Goal: Contribute content: Add original content to the website for others to see

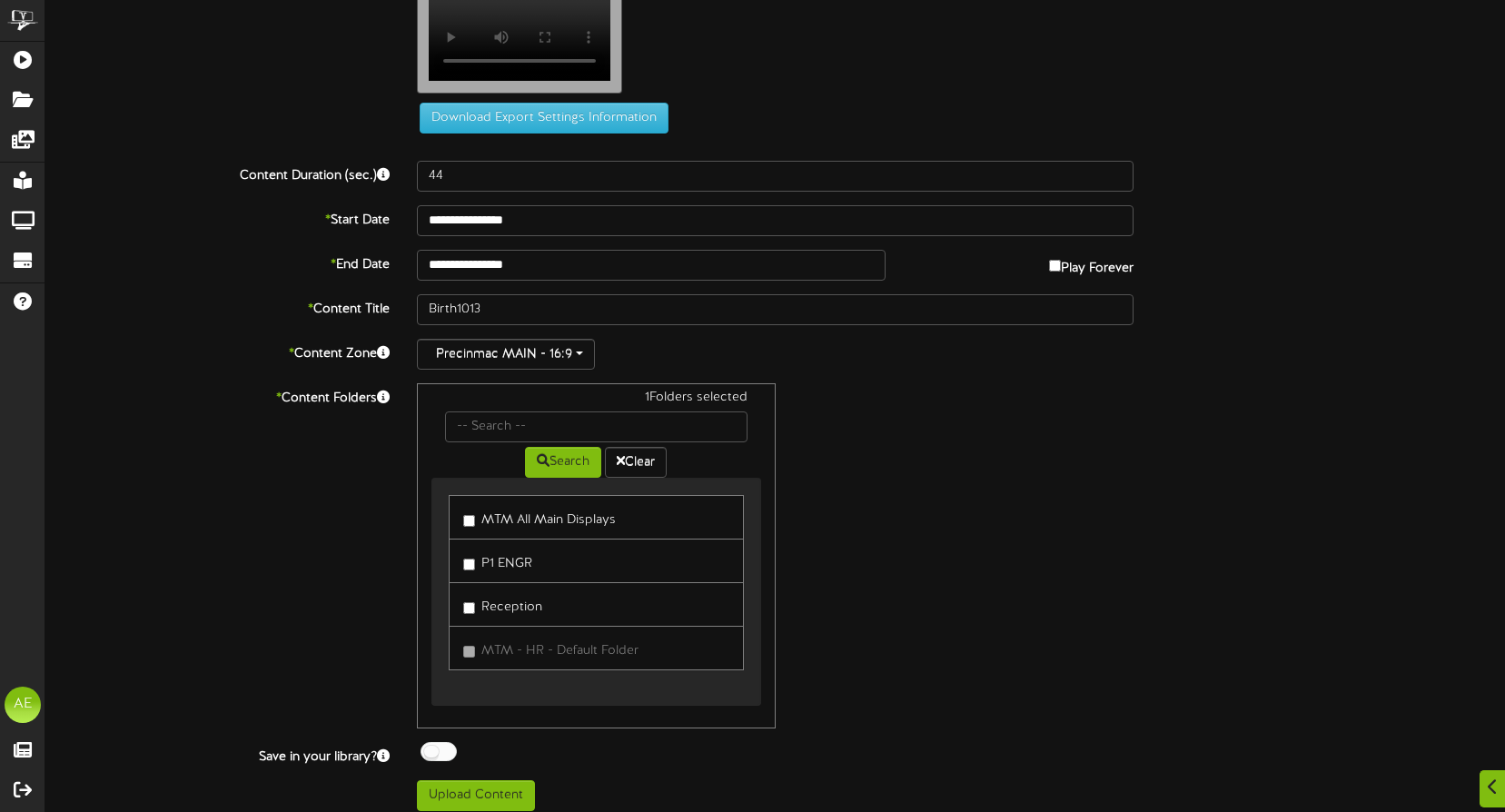
scroll to position [71, 0]
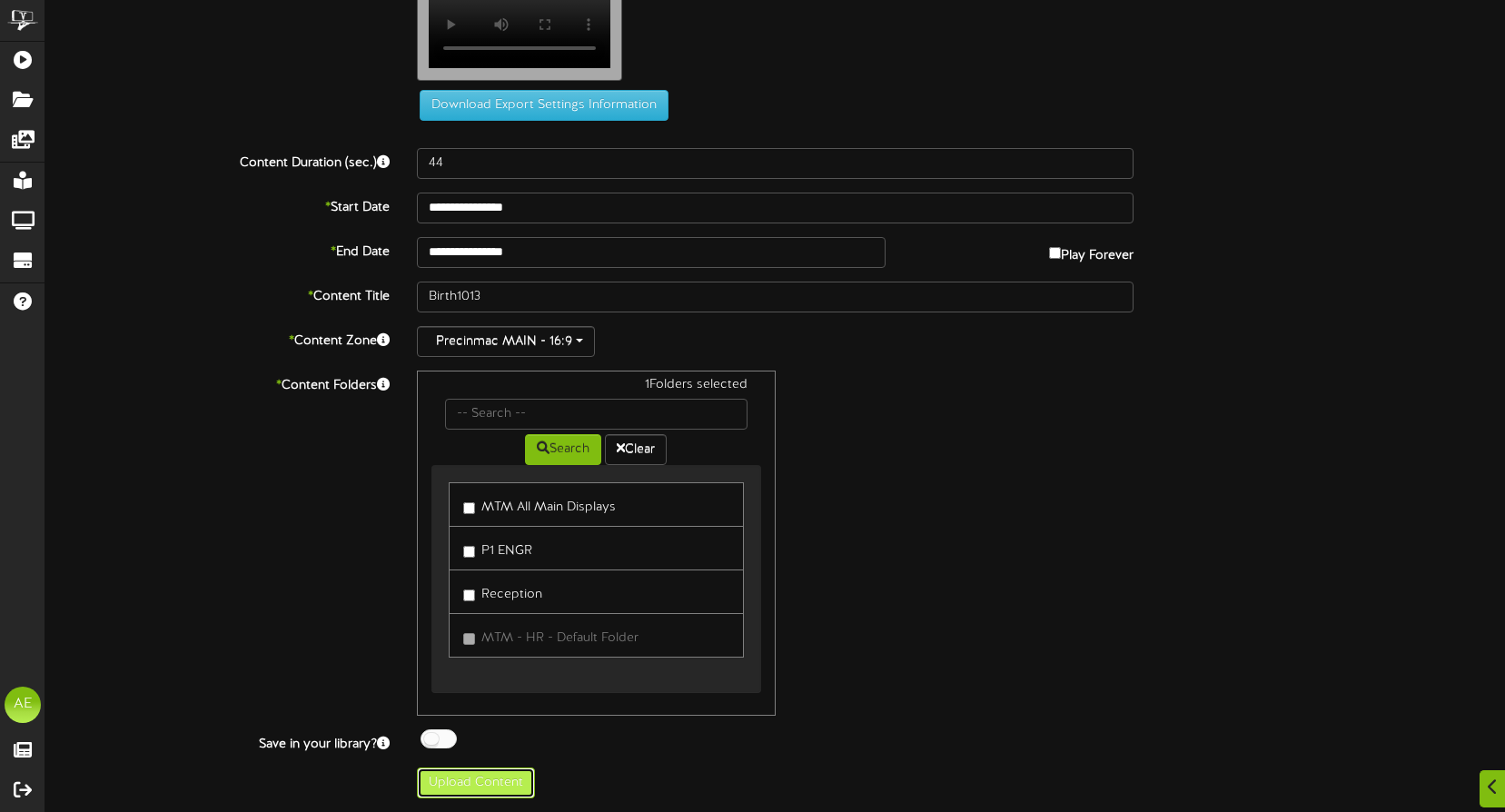
click at [460, 777] on button "Upload Content" at bounding box center [476, 783] width 118 height 31
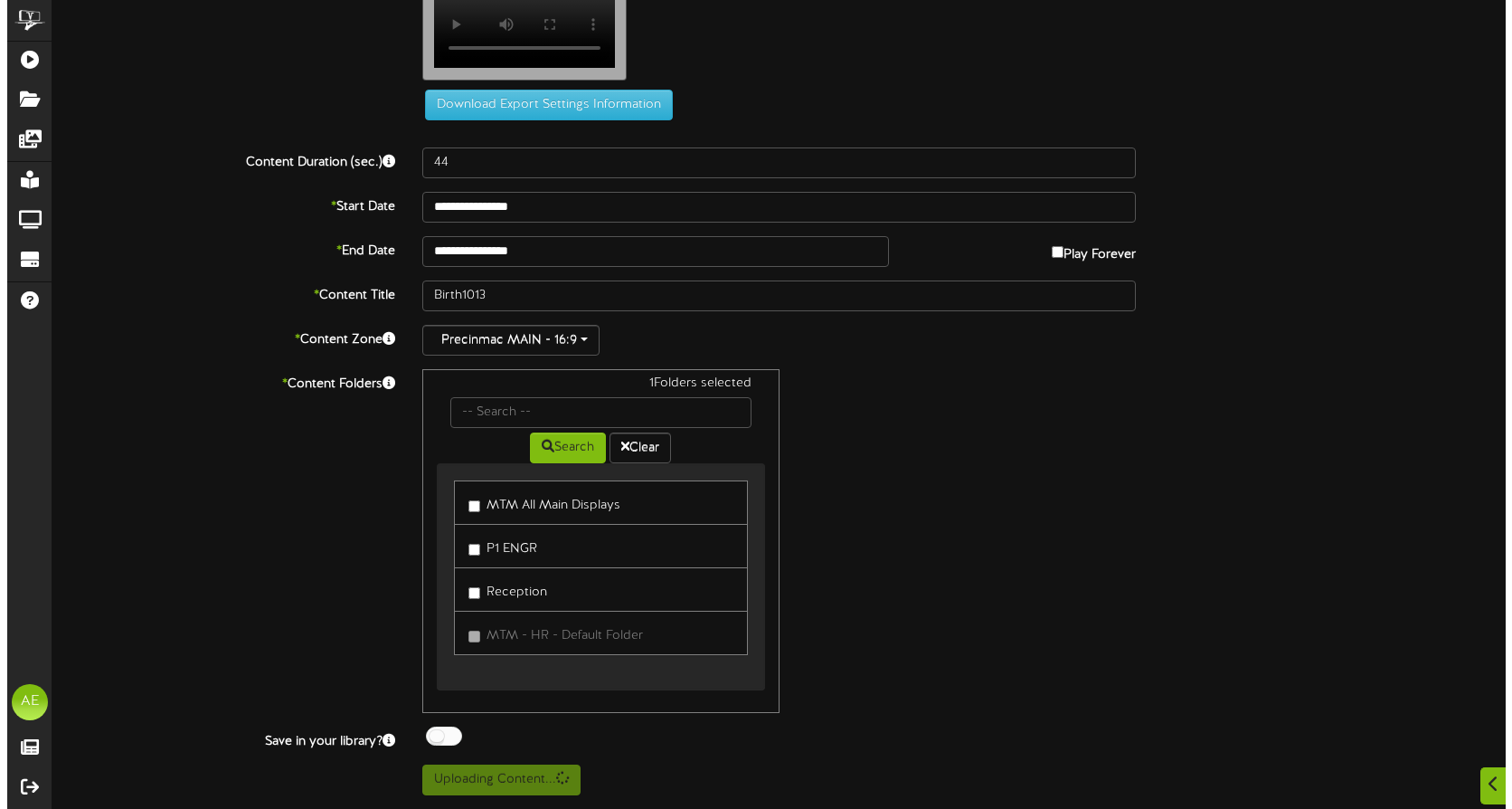
scroll to position [0, 0]
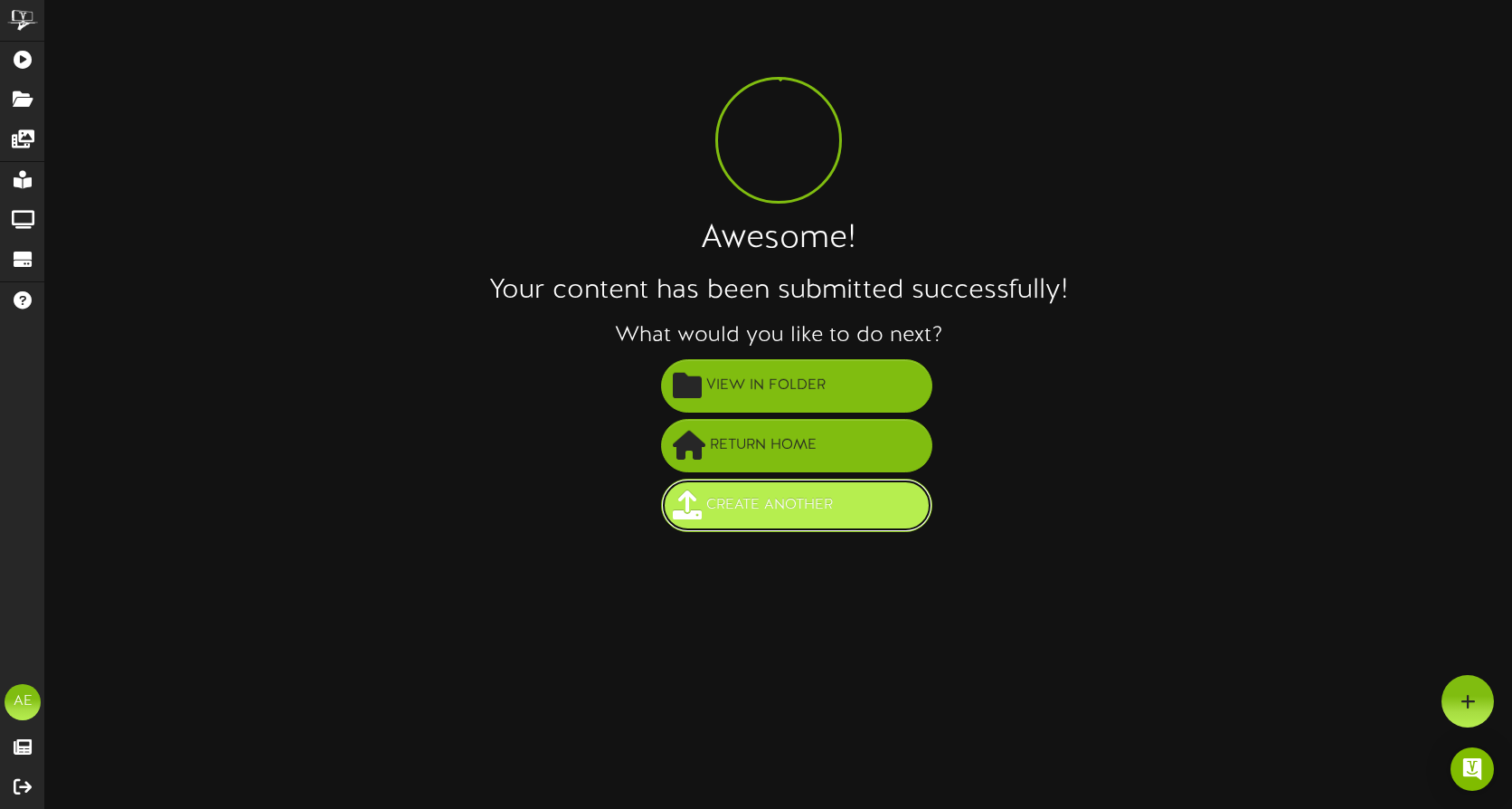
click at [761, 509] on span "Create Another" at bounding box center [769, 505] width 136 height 30
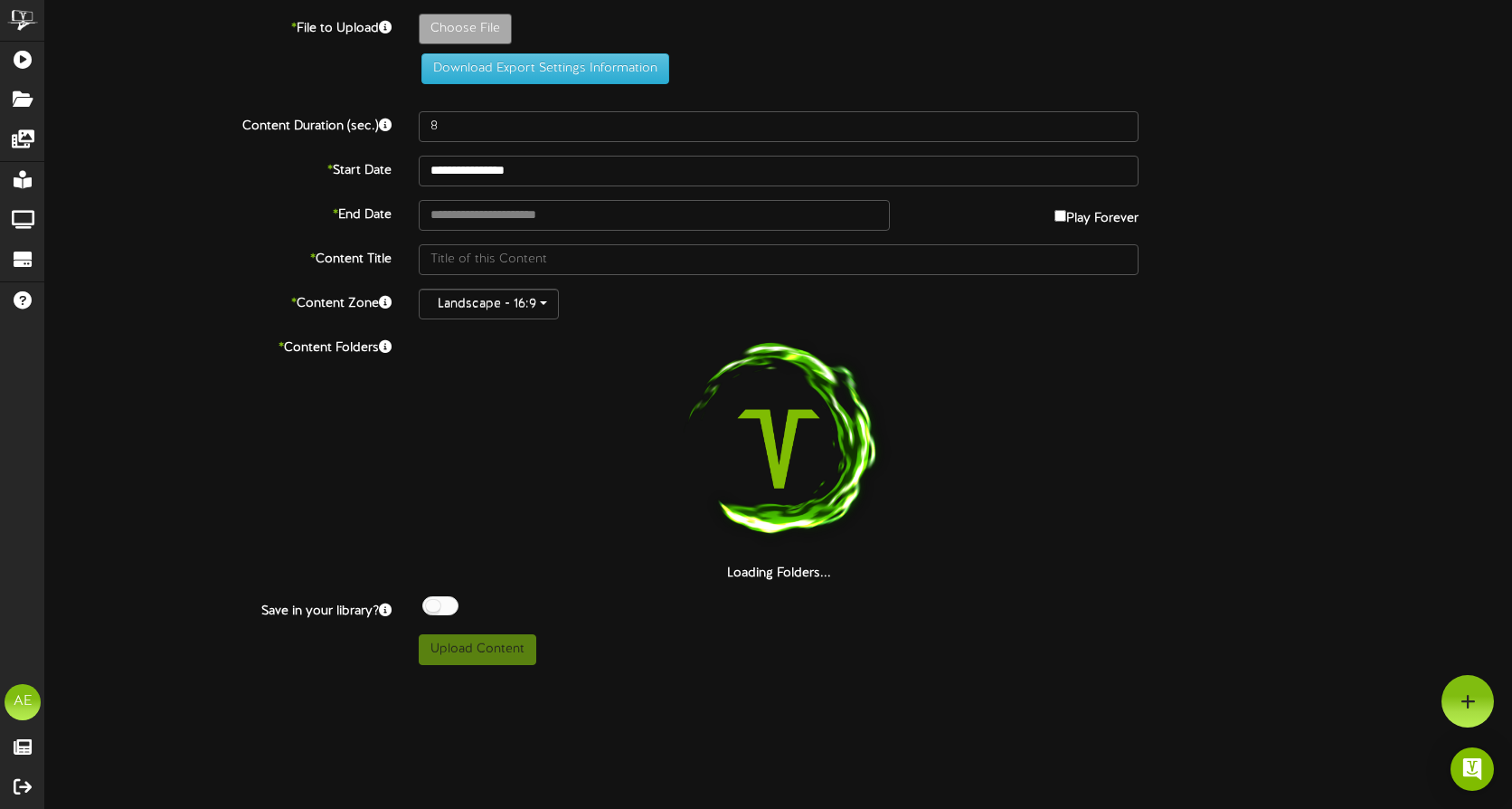
type input "**********"
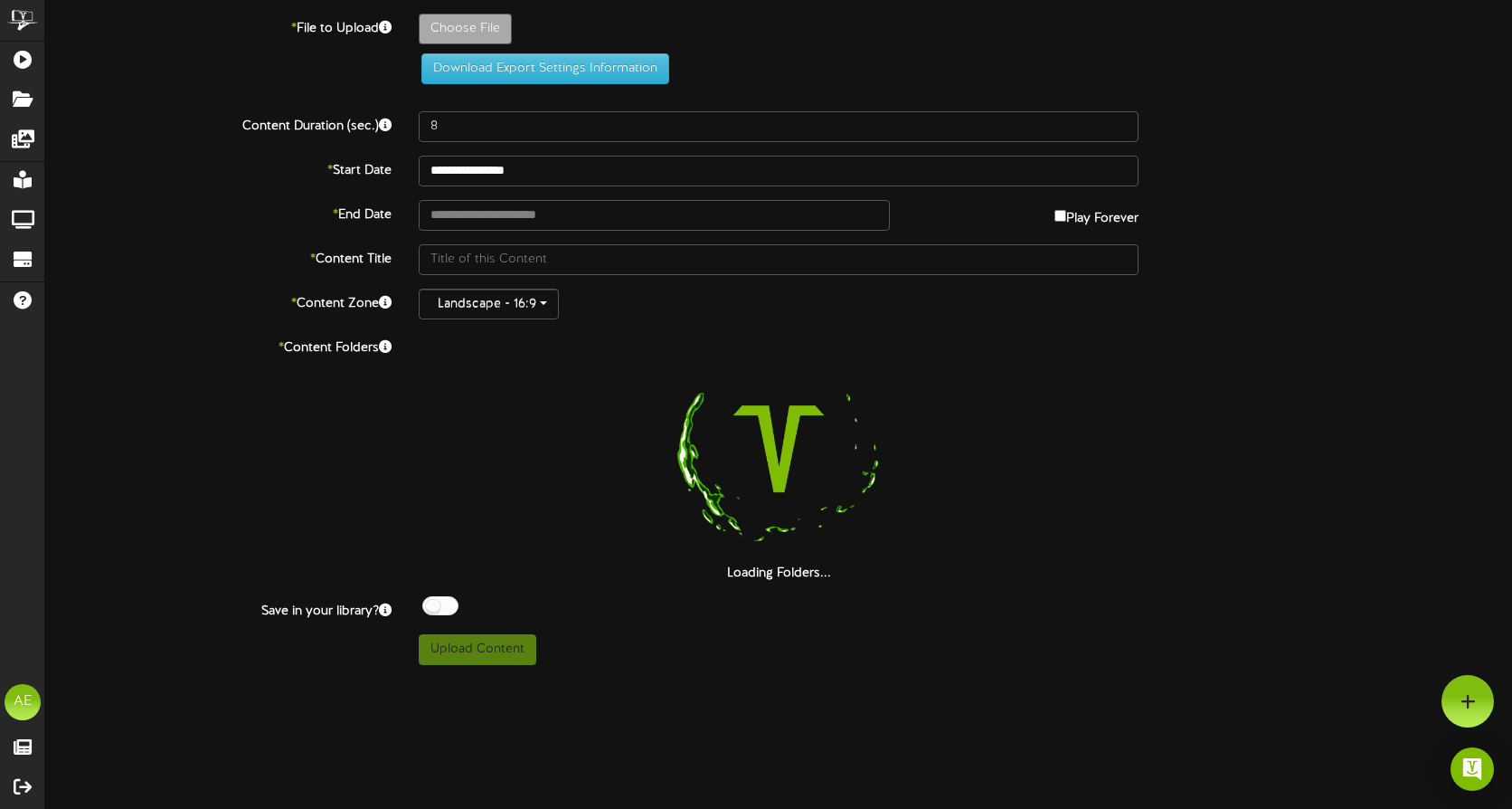
type input "Anniv1013"
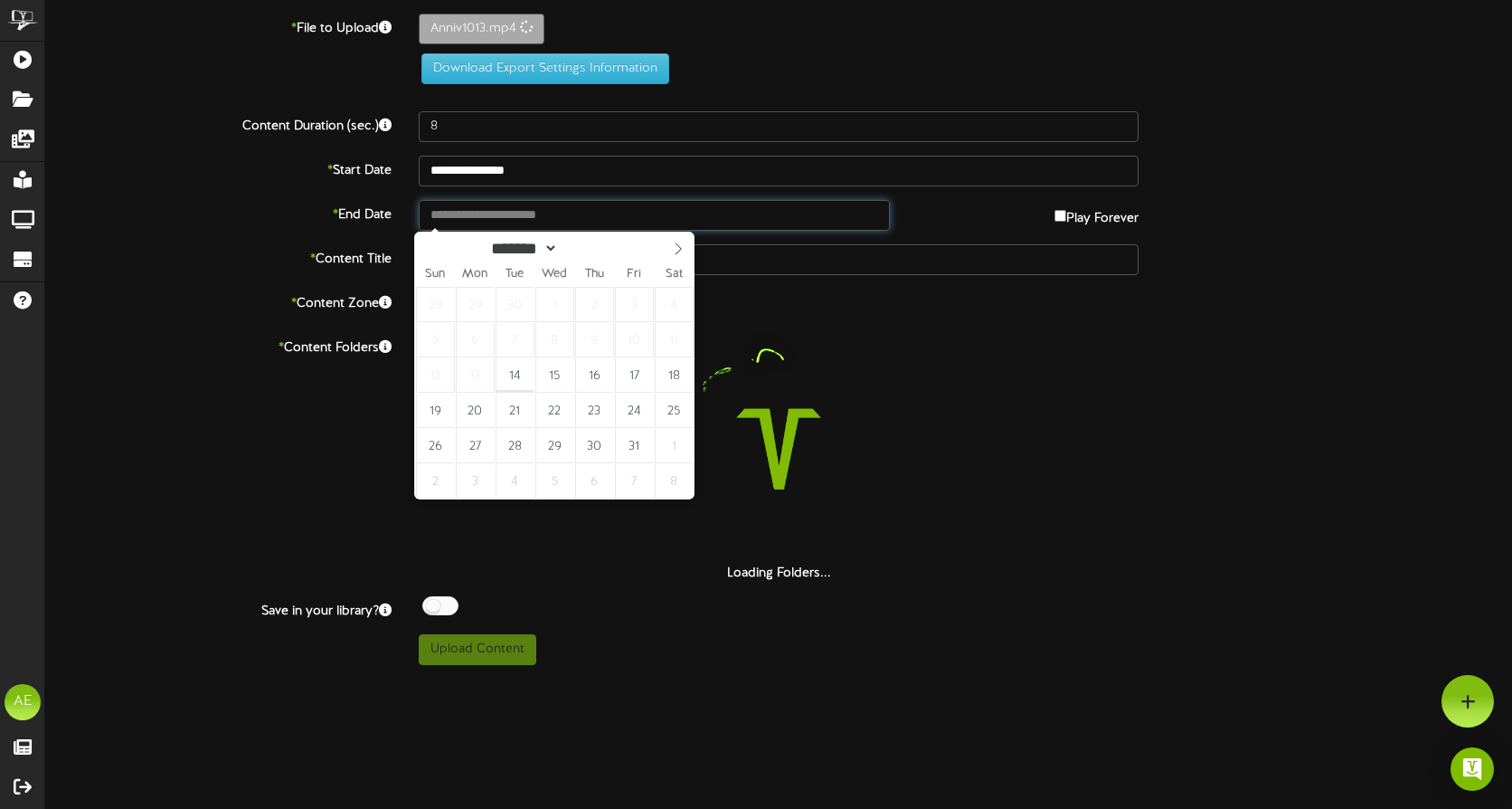
click at [506, 212] on input "text" at bounding box center [654, 215] width 471 height 31
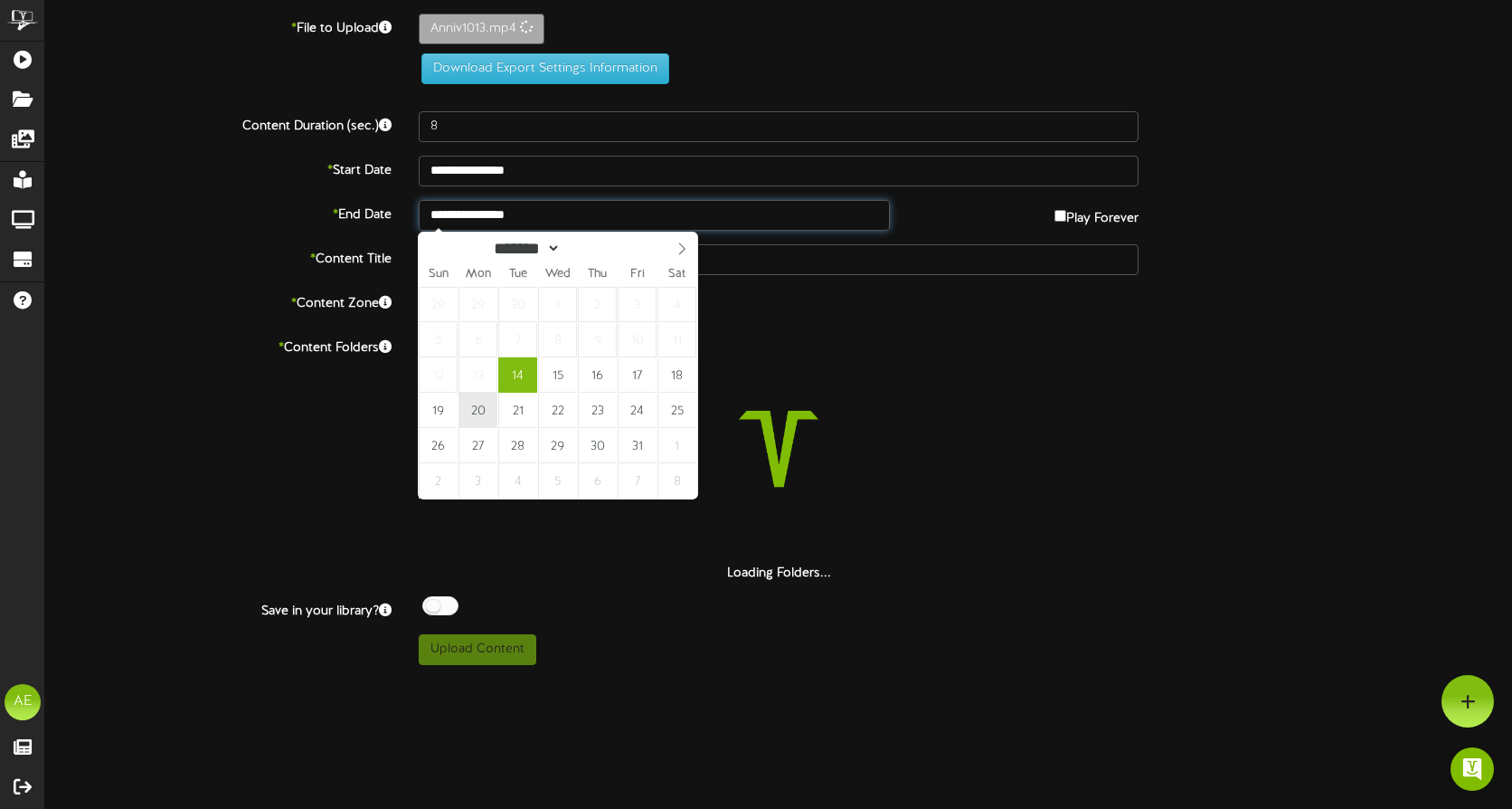
type input "**********"
drag, startPoint x: 481, startPoint y: 409, endPoint x: 529, endPoint y: 383, distance: 54.6
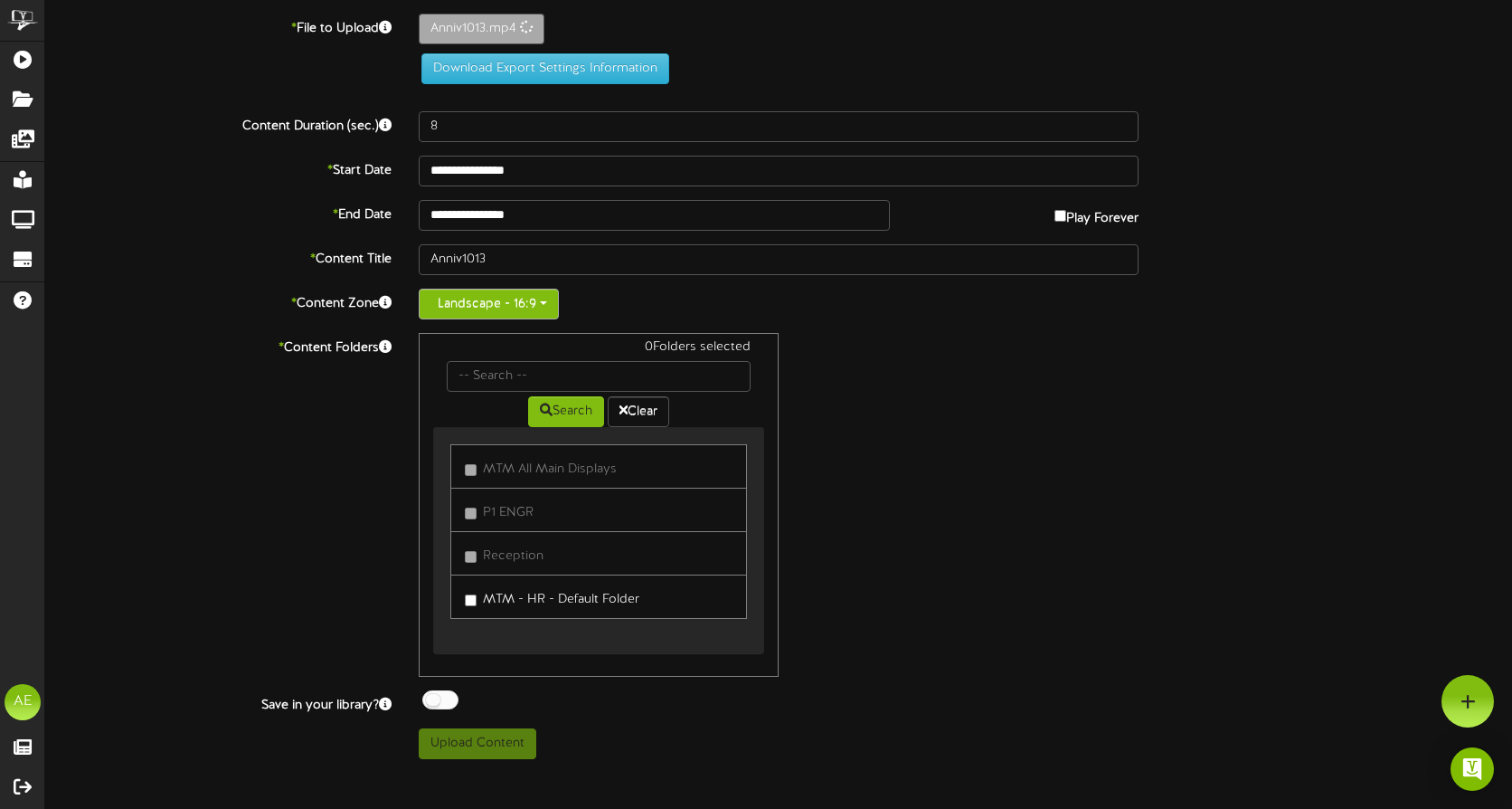
click at [543, 309] on button "Landscape - 16:9" at bounding box center [488, 304] width 140 height 31
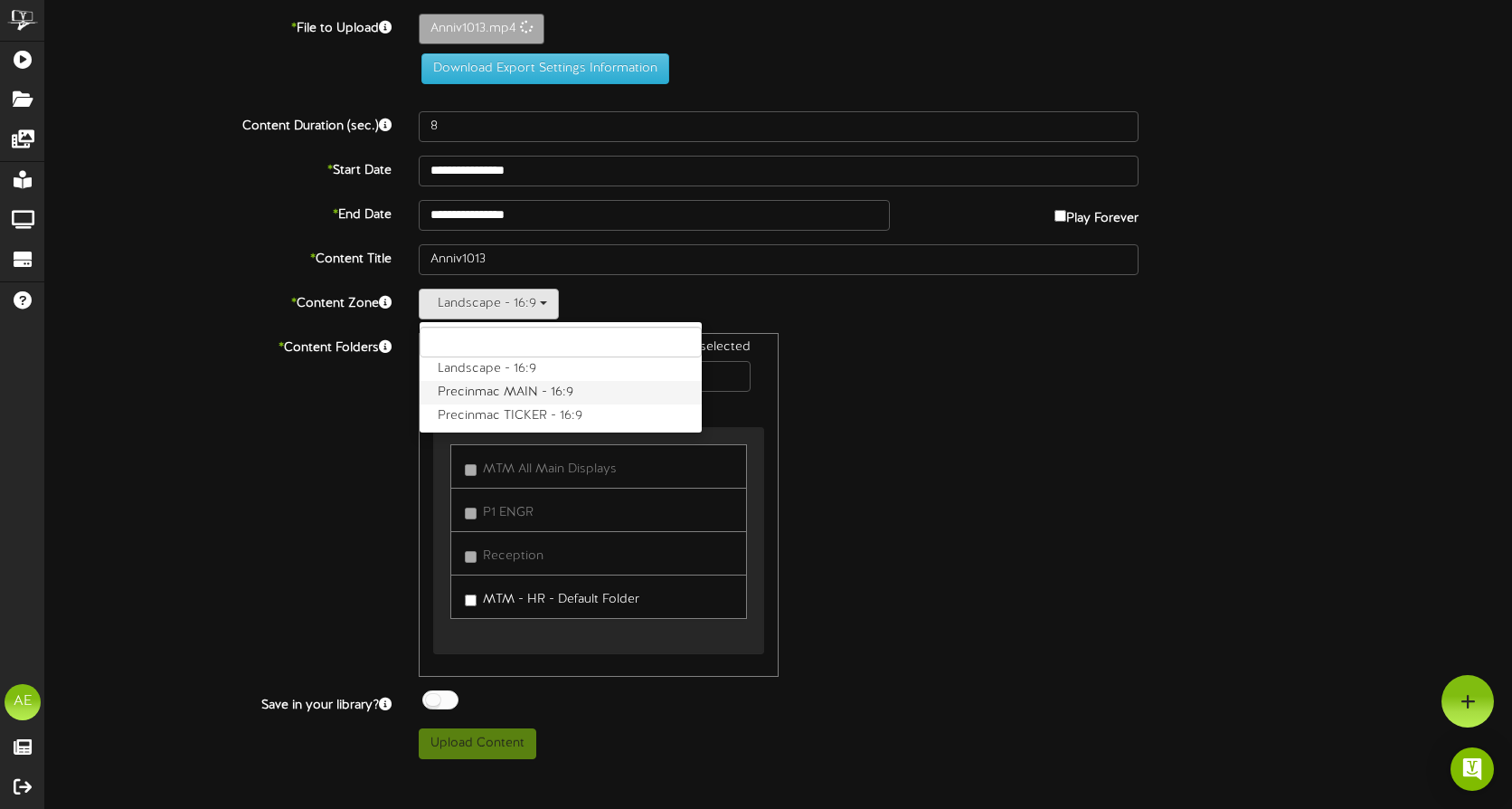
click at [495, 391] on label "Precinmac MAIN - 16:9" at bounding box center [560, 393] width 282 height 24
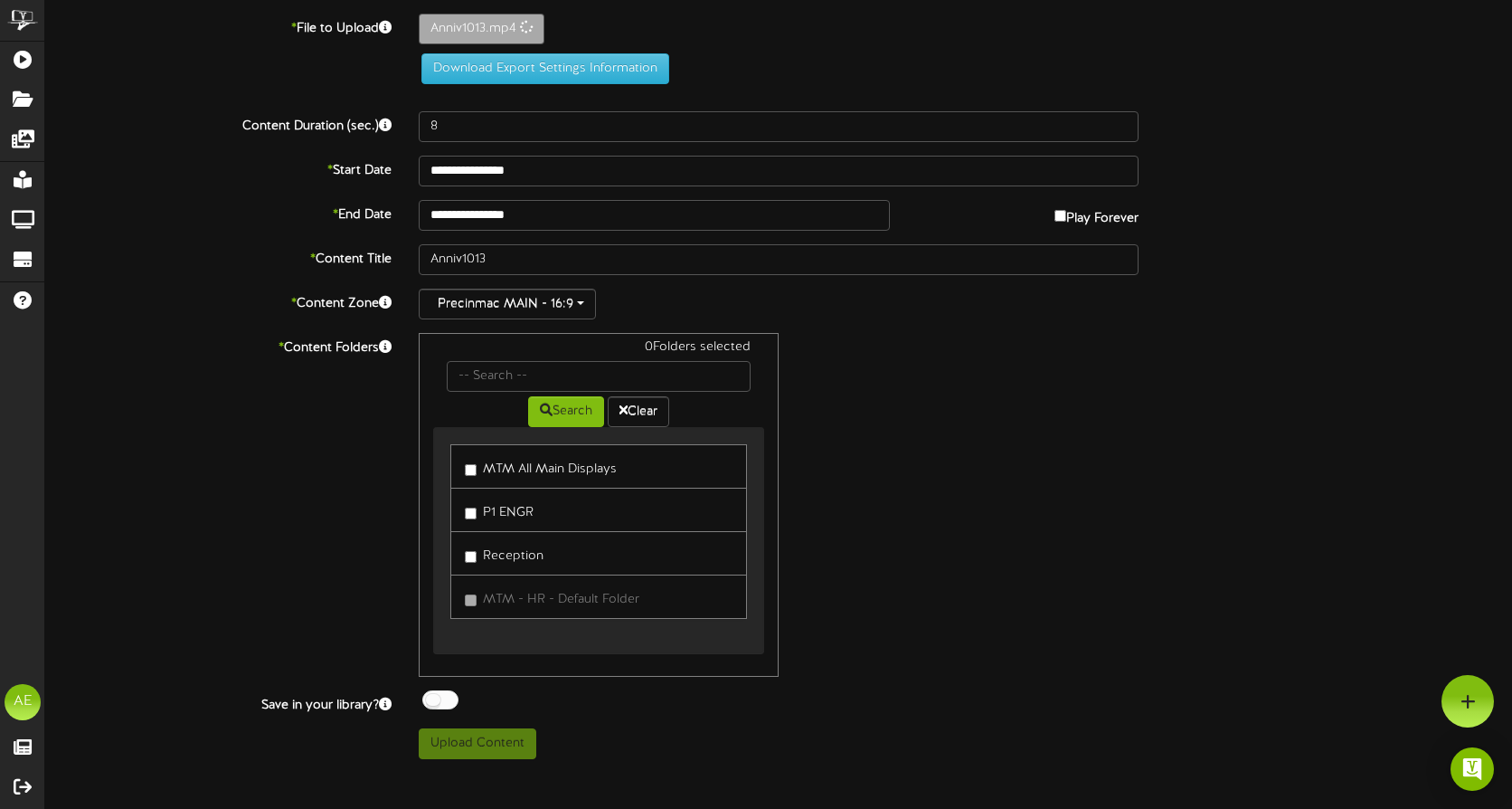
click at [560, 469] on label "MTM All Main Displays" at bounding box center [540, 466] width 152 height 25
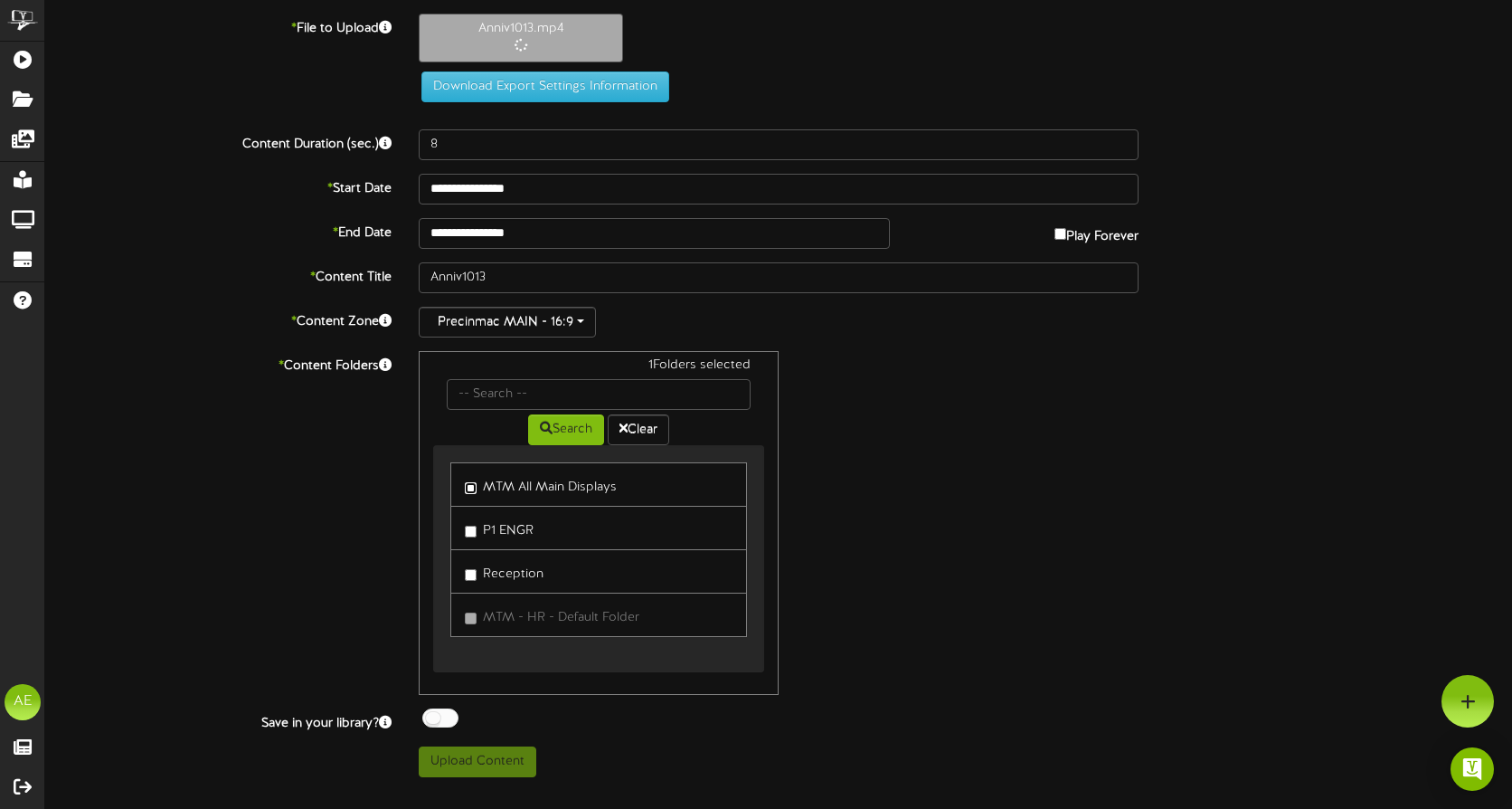
type input "28"
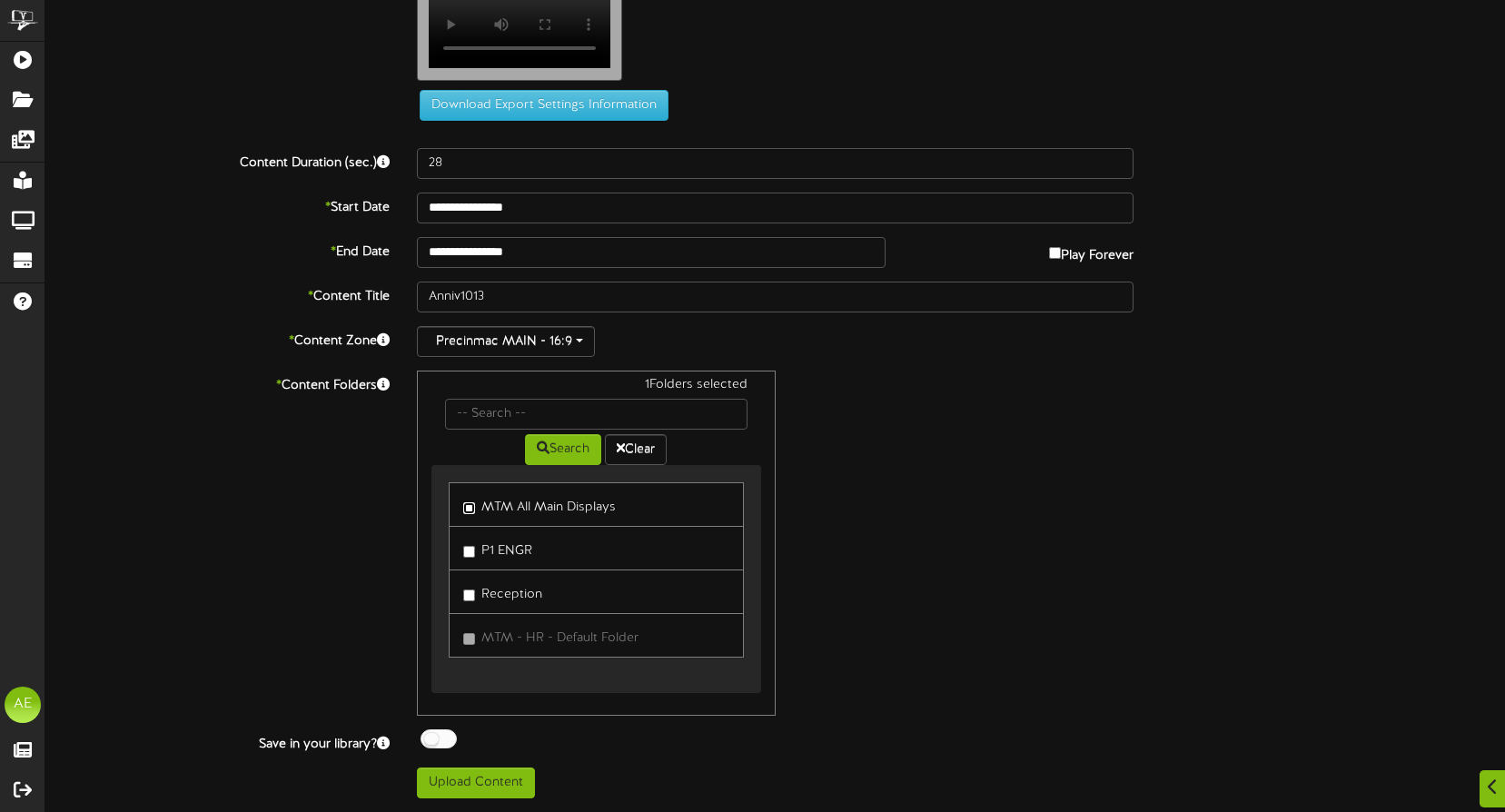
scroll to position [71, 0]
drag, startPoint x: 451, startPoint y: 781, endPoint x: 765, endPoint y: 763, distance: 314.5
click at [451, 781] on button "Upload Content" at bounding box center [476, 783] width 118 height 31
